Goal: Use online tool/utility: Utilize a website feature to perform a specific function

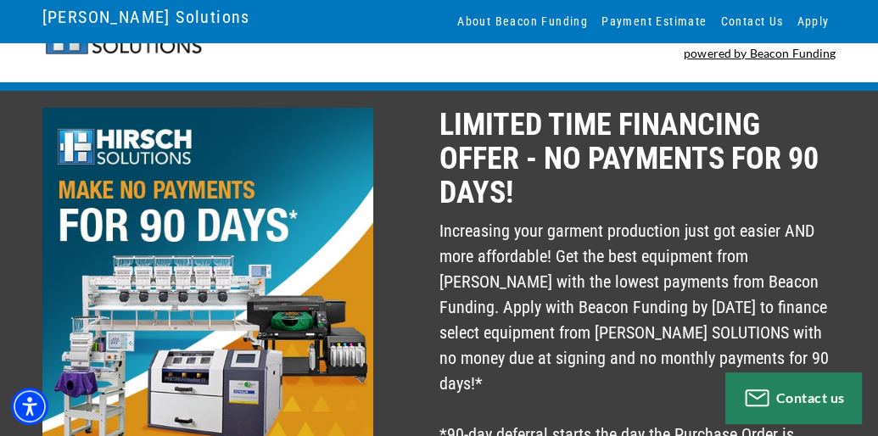
scroll to position [90, 0]
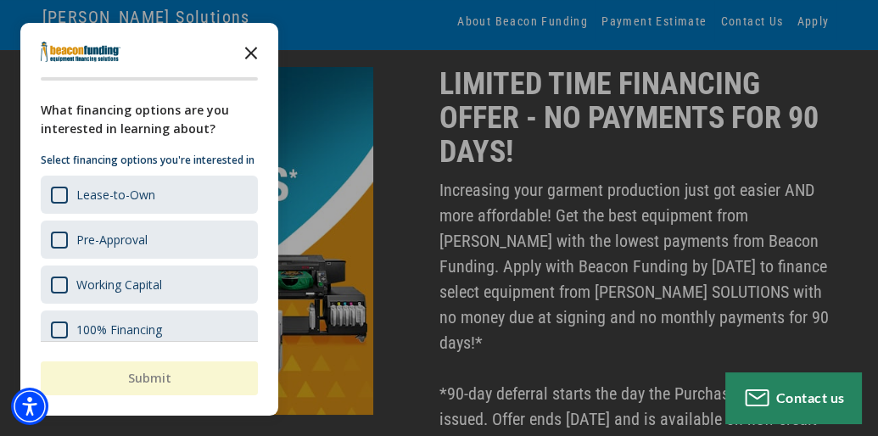
click at [251, 55] on icon "Close the survey" at bounding box center [251, 52] width 34 height 34
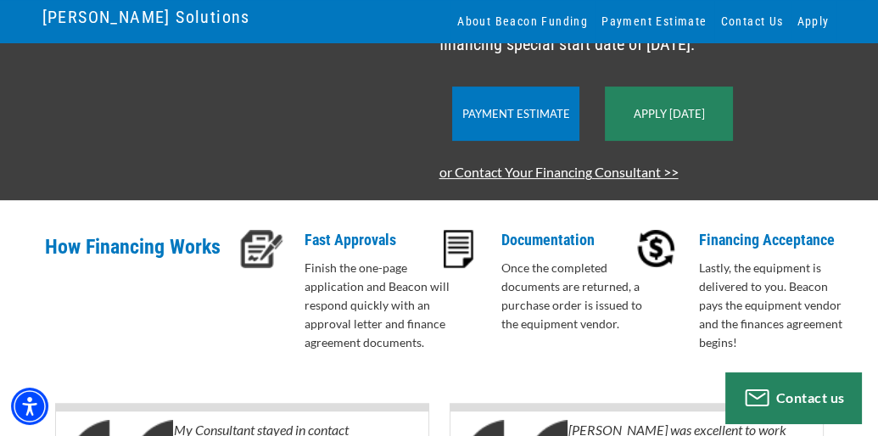
scroll to position [451, 0]
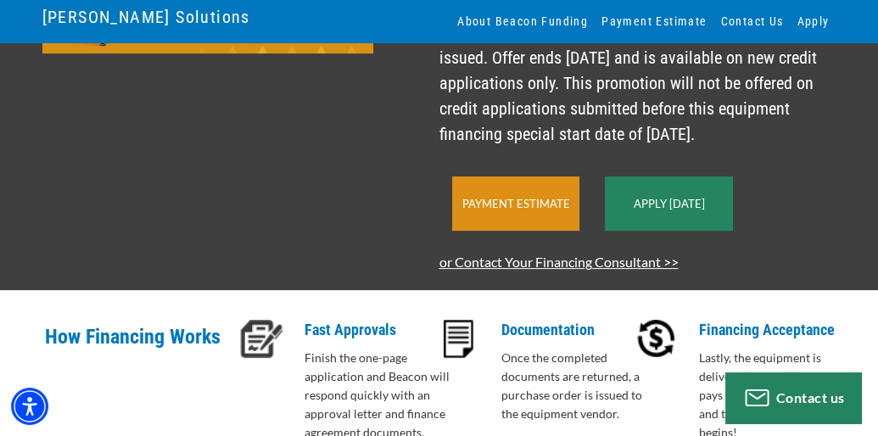
click at [472, 203] on link "Payment Estimate" at bounding box center [515, 204] width 108 height 14
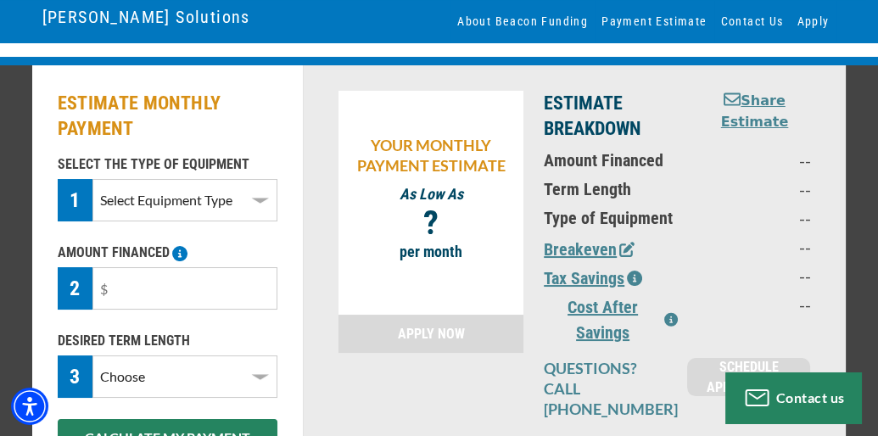
scroll to position [90, 0]
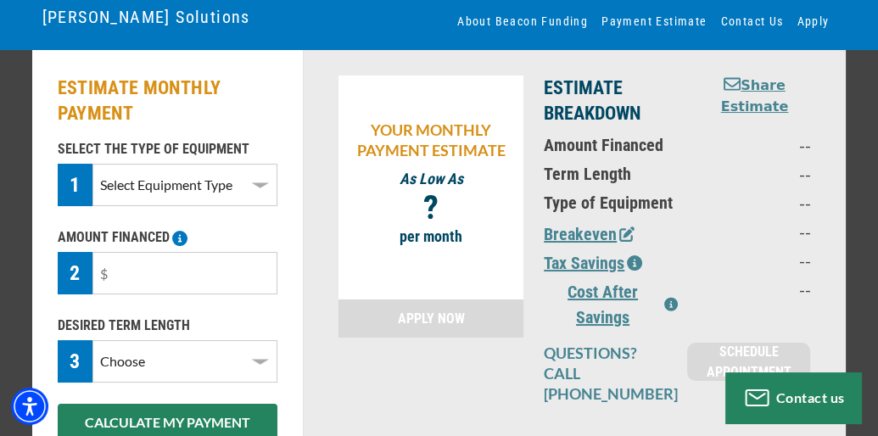
click at [92, 164] on select "Select Equipment Type DTG Printing Embroidery Screen Printing Software and Auto…" at bounding box center [185, 185] width 186 height 42
select select "1"
click option "Embroidery" at bounding box center [0, 0] width 0 height 0
click at [114, 272] on input "text" at bounding box center [185, 273] width 186 height 42
drag, startPoint x: 109, startPoint y: 271, endPoint x: 190, endPoint y: 275, distance: 80.6
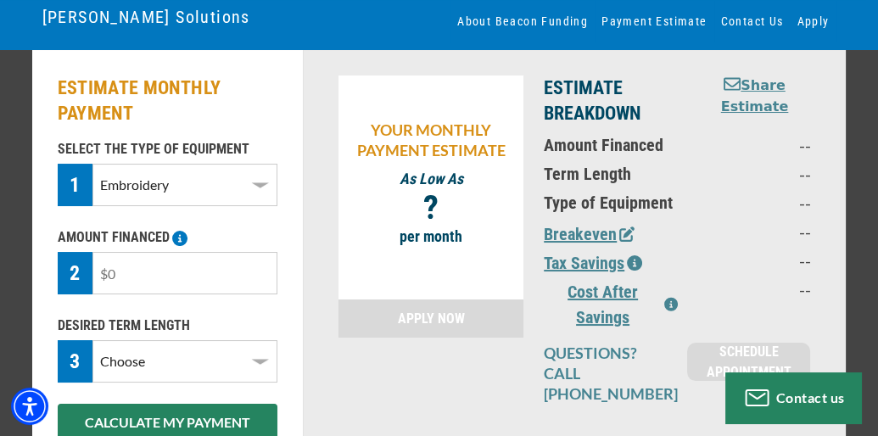
click at [190, 275] on input "text" at bounding box center [185, 273] width 186 height 42
type input "$55,000"
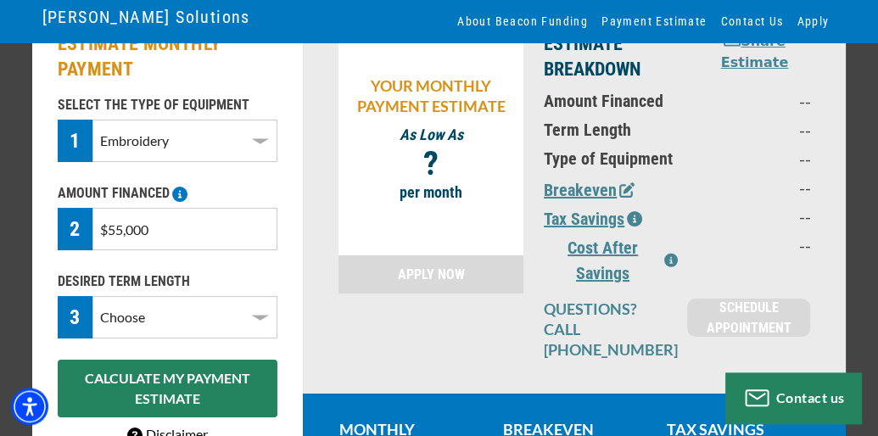
scroll to position [180, 0]
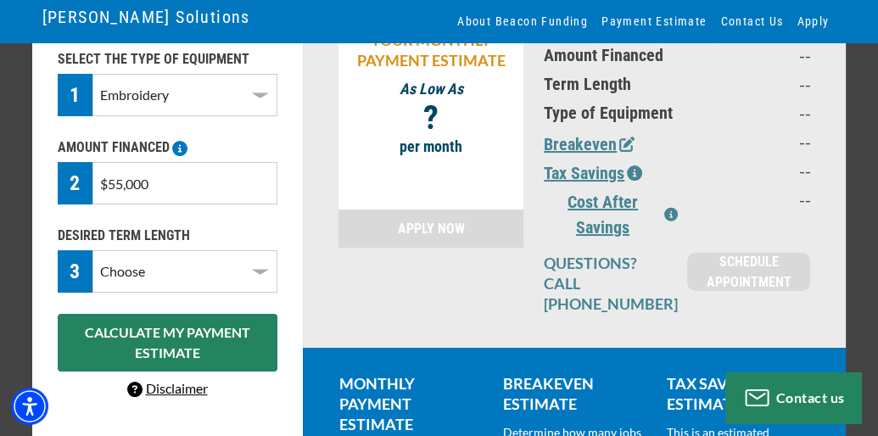
click at [92, 250] on select "Choose 36 Months 48 Months 60 Months" at bounding box center [185, 271] width 186 height 42
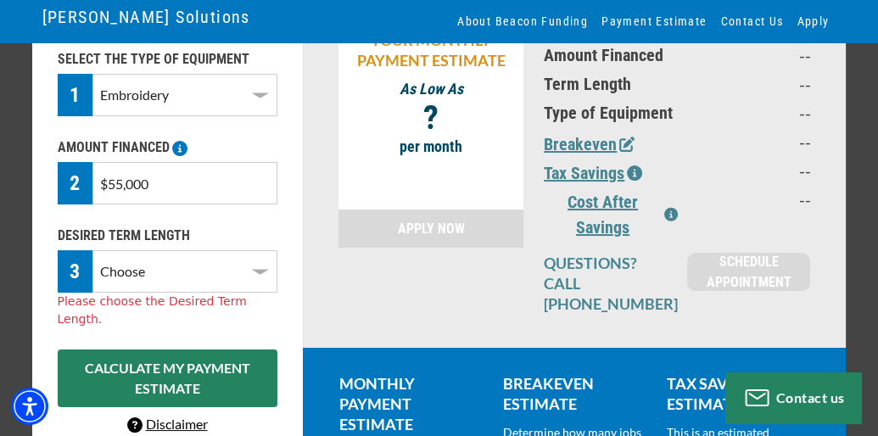
select select "60"
click option "60 Months" at bounding box center [0, 0] width 0 height 0
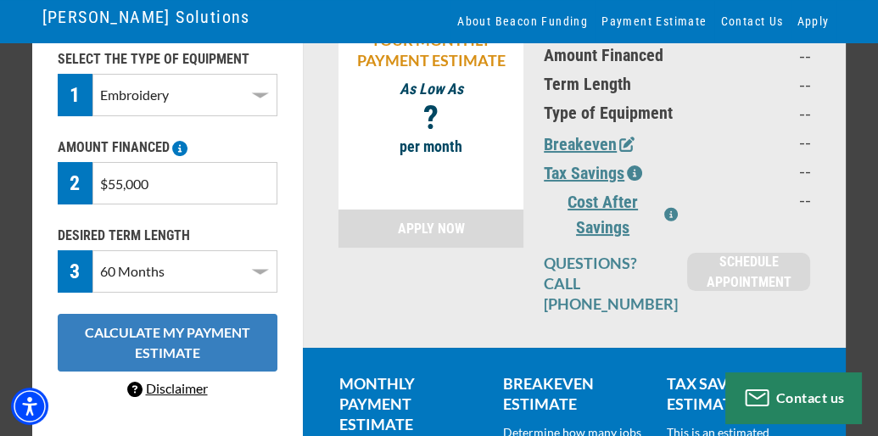
click at [192, 336] on button "CALCULATE MY PAYMENT ESTIMATE" at bounding box center [168, 343] width 220 height 58
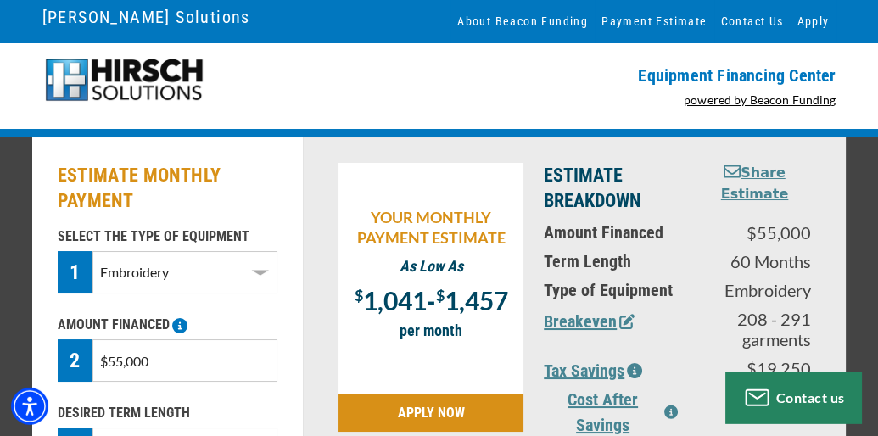
scroll to position [0, 0]
